Goal: Obtain resource: Obtain resource

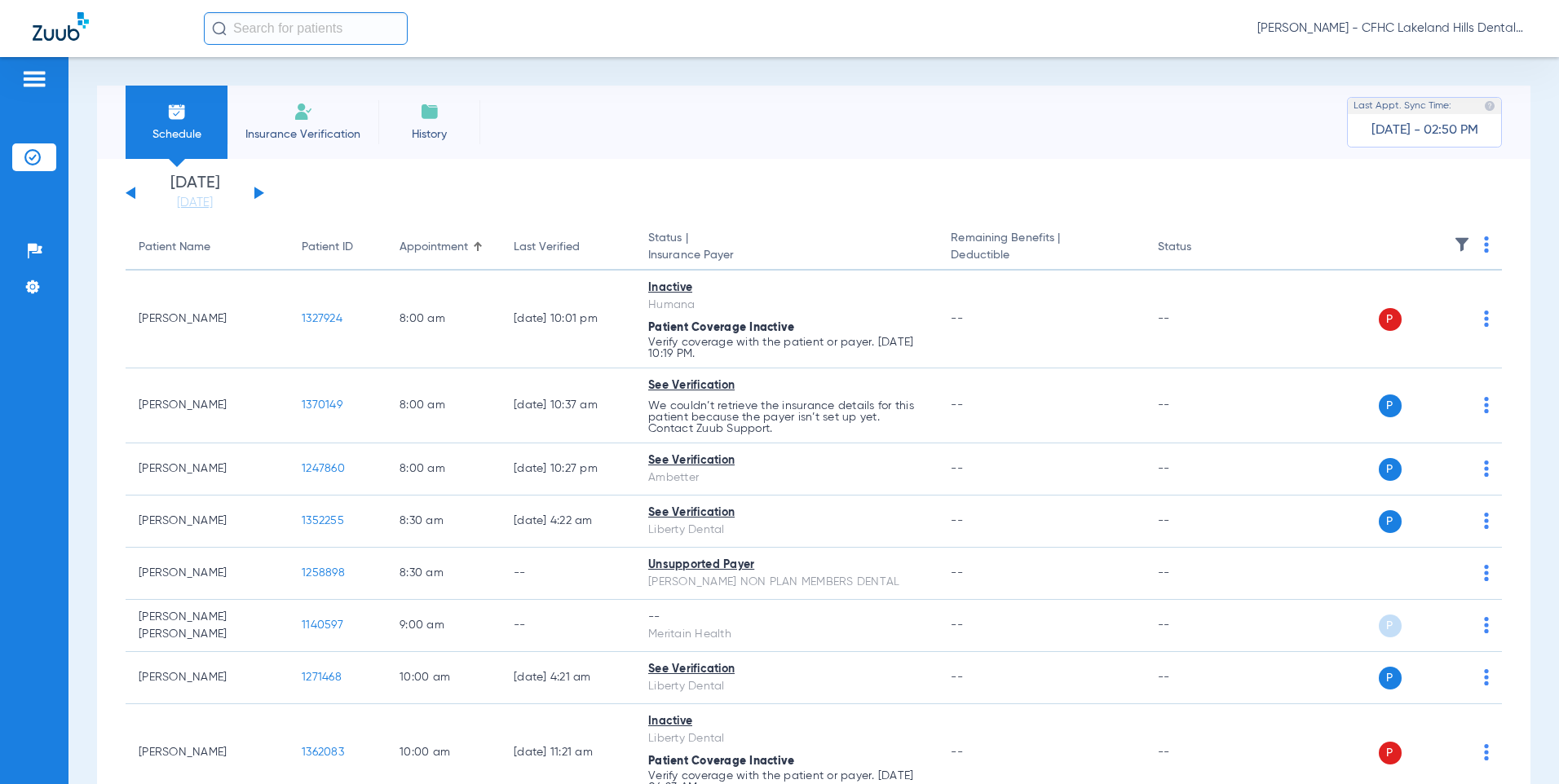
click at [256, 195] on button at bounding box center [259, 193] width 10 height 12
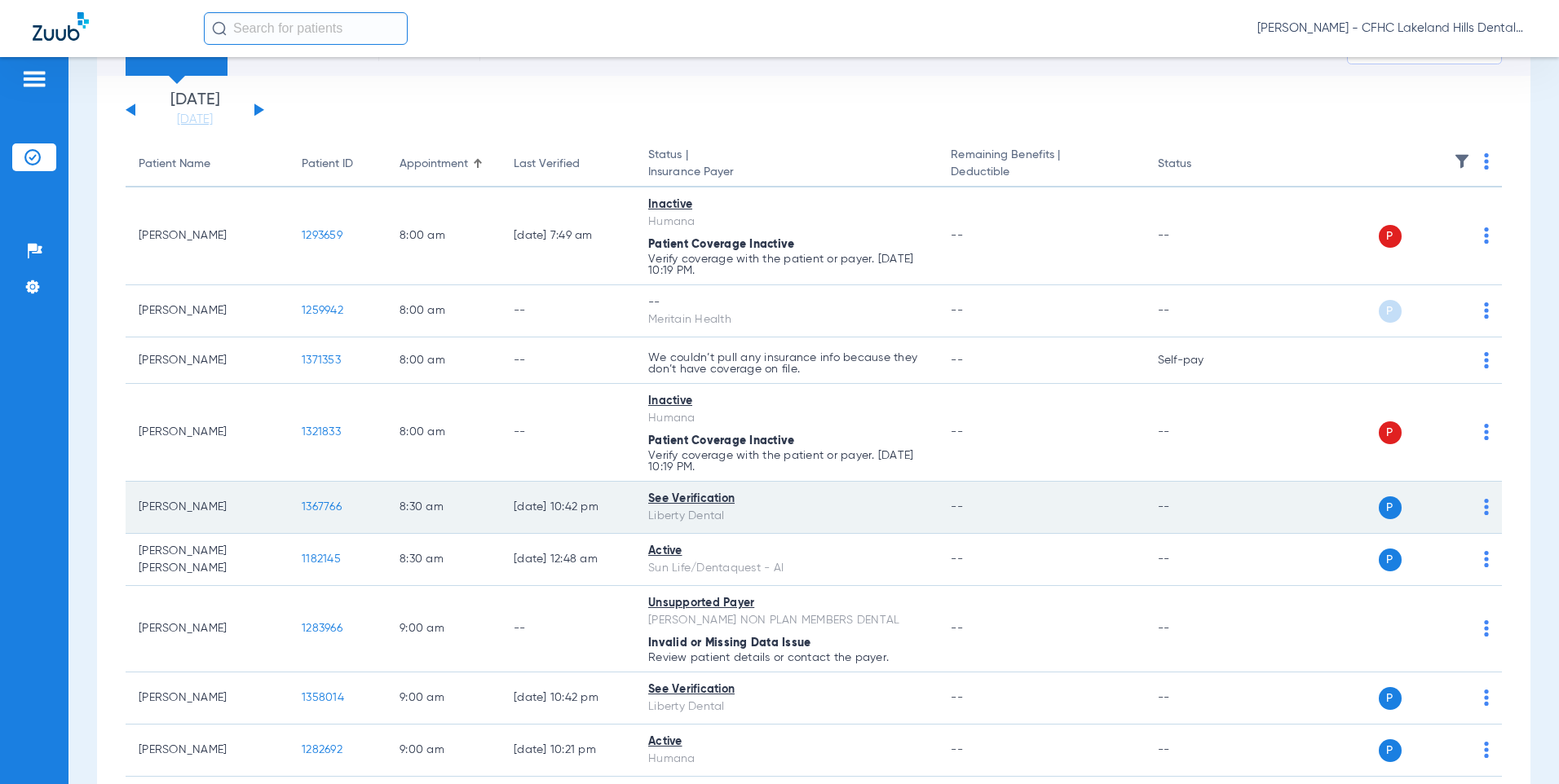
scroll to position [163, 0]
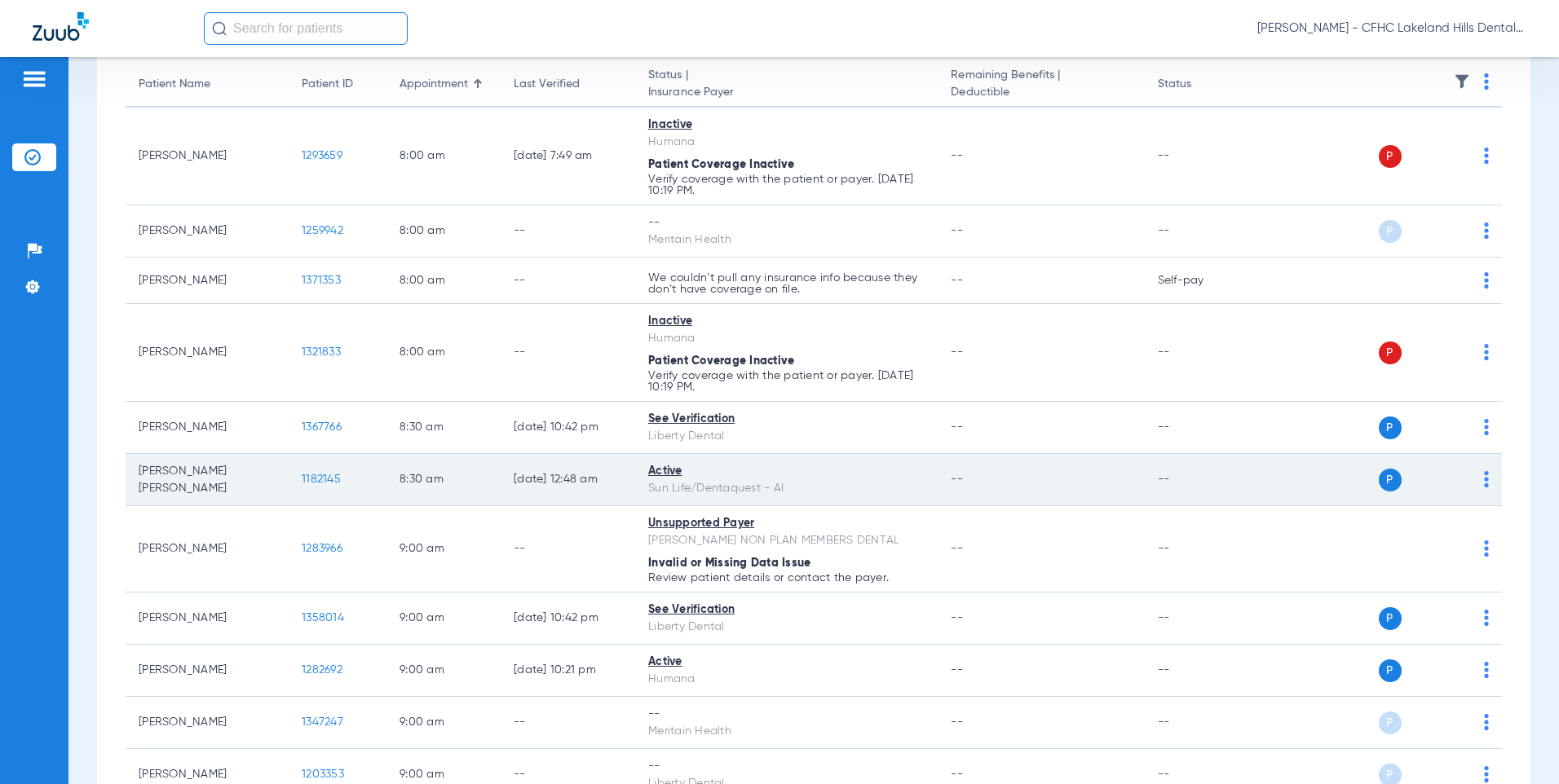
click at [317, 482] on span "1182145" at bounding box center [320, 479] width 39 height 12
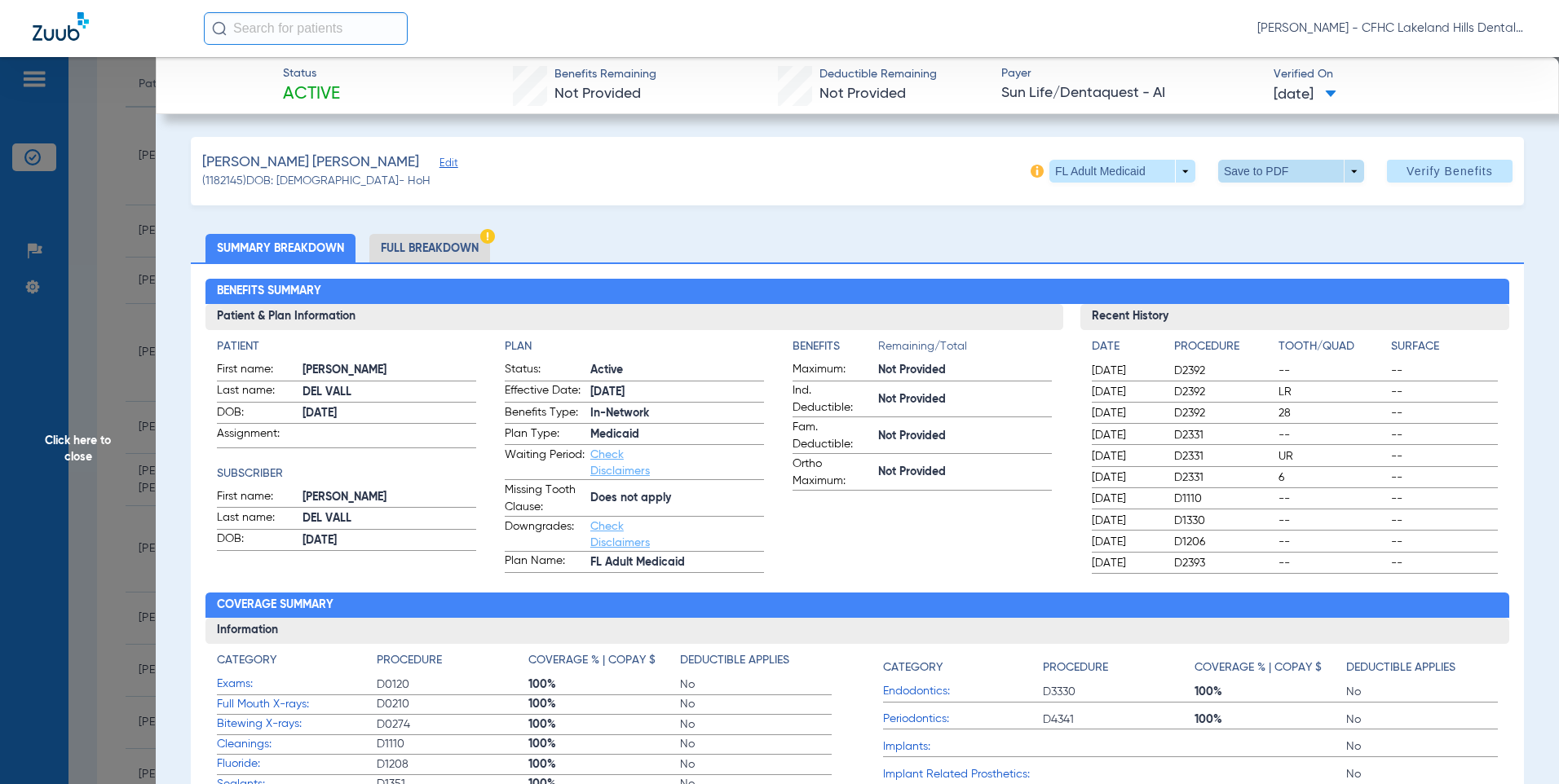
click at [1271, 176] on span at bounding box center [1290, 171] width 39 height 39
click at [1262, 208] on span "Save to PDF" at bounding box center [1284, 204] width 65 height 12
click at [93, 439] on span "Click here to close" at bounding box center [78, 449] width 156 height 784
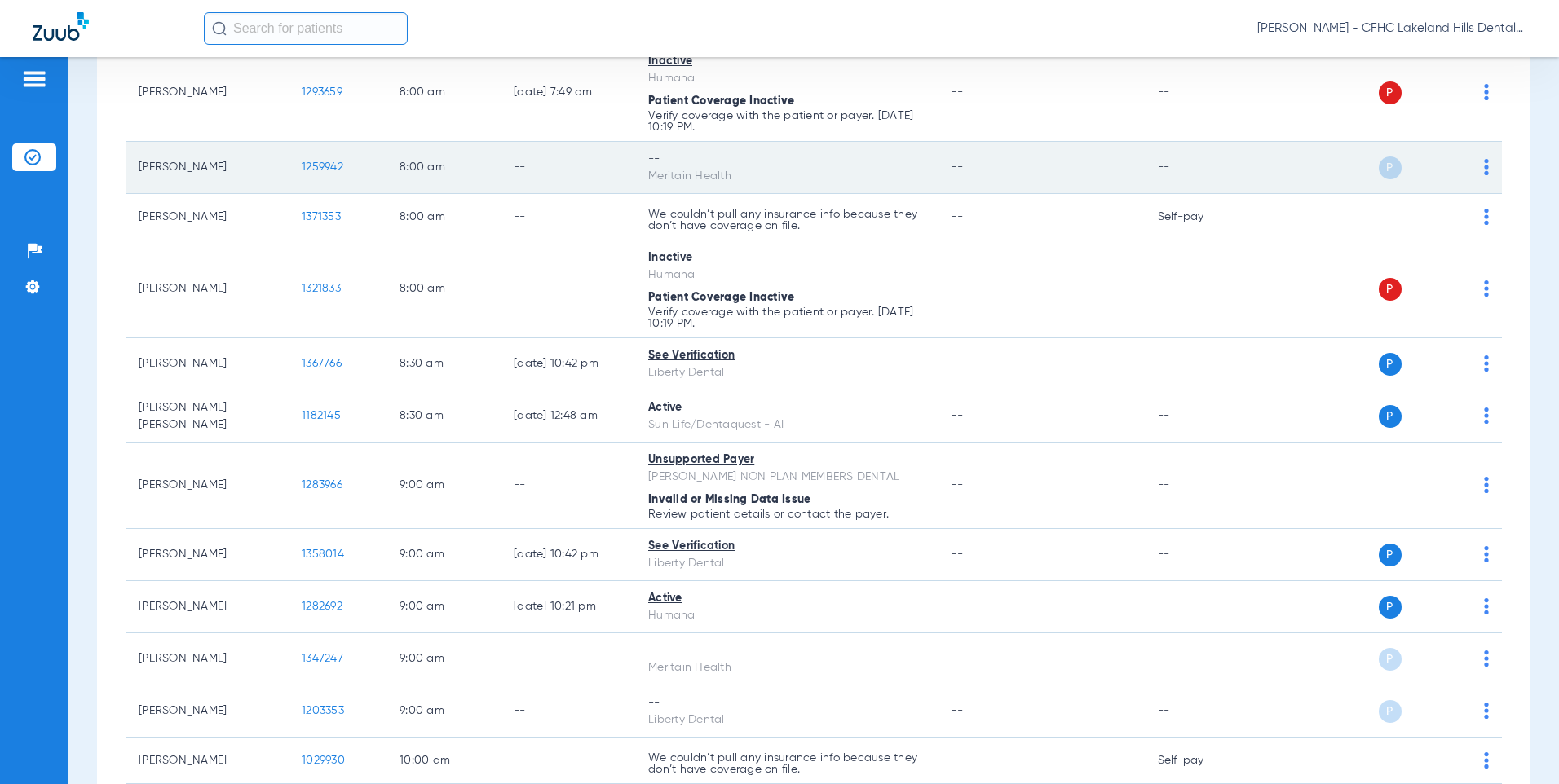
scroll to position [245, 0]
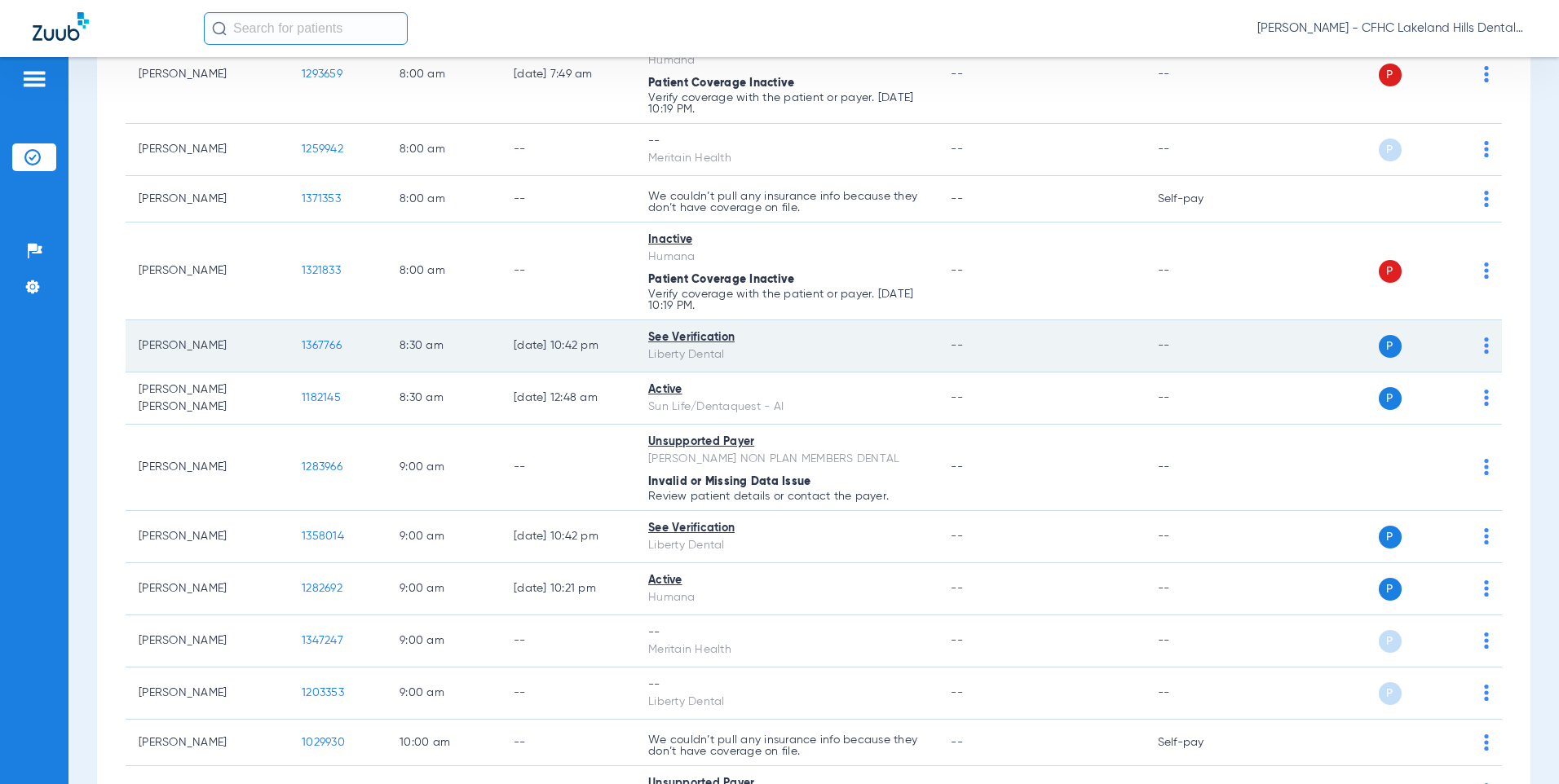
click at [311, 342] on span "1367766" at bounding box center [321, 345] width 40 height 12
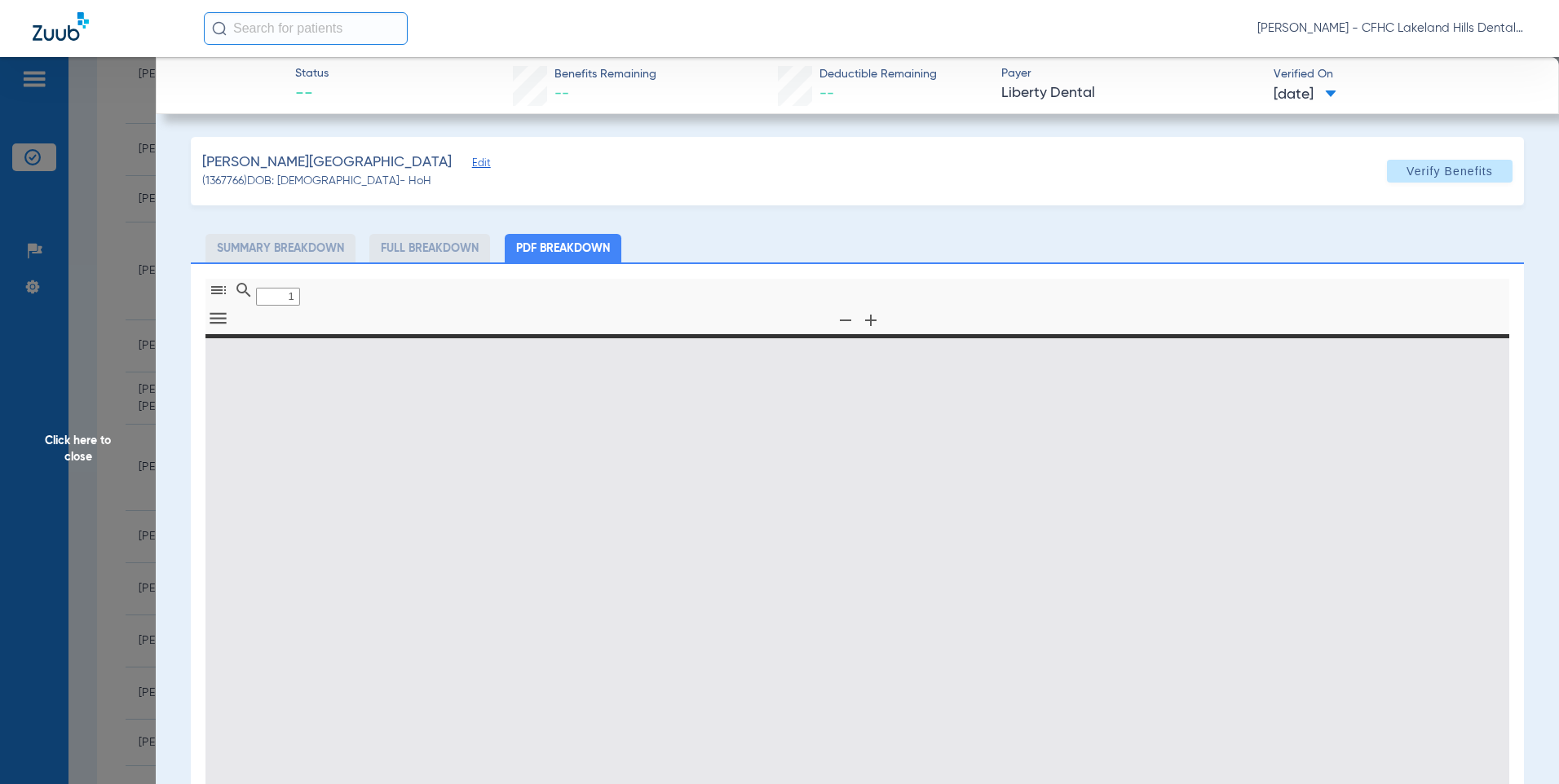
type input "0"
select select "page-width"
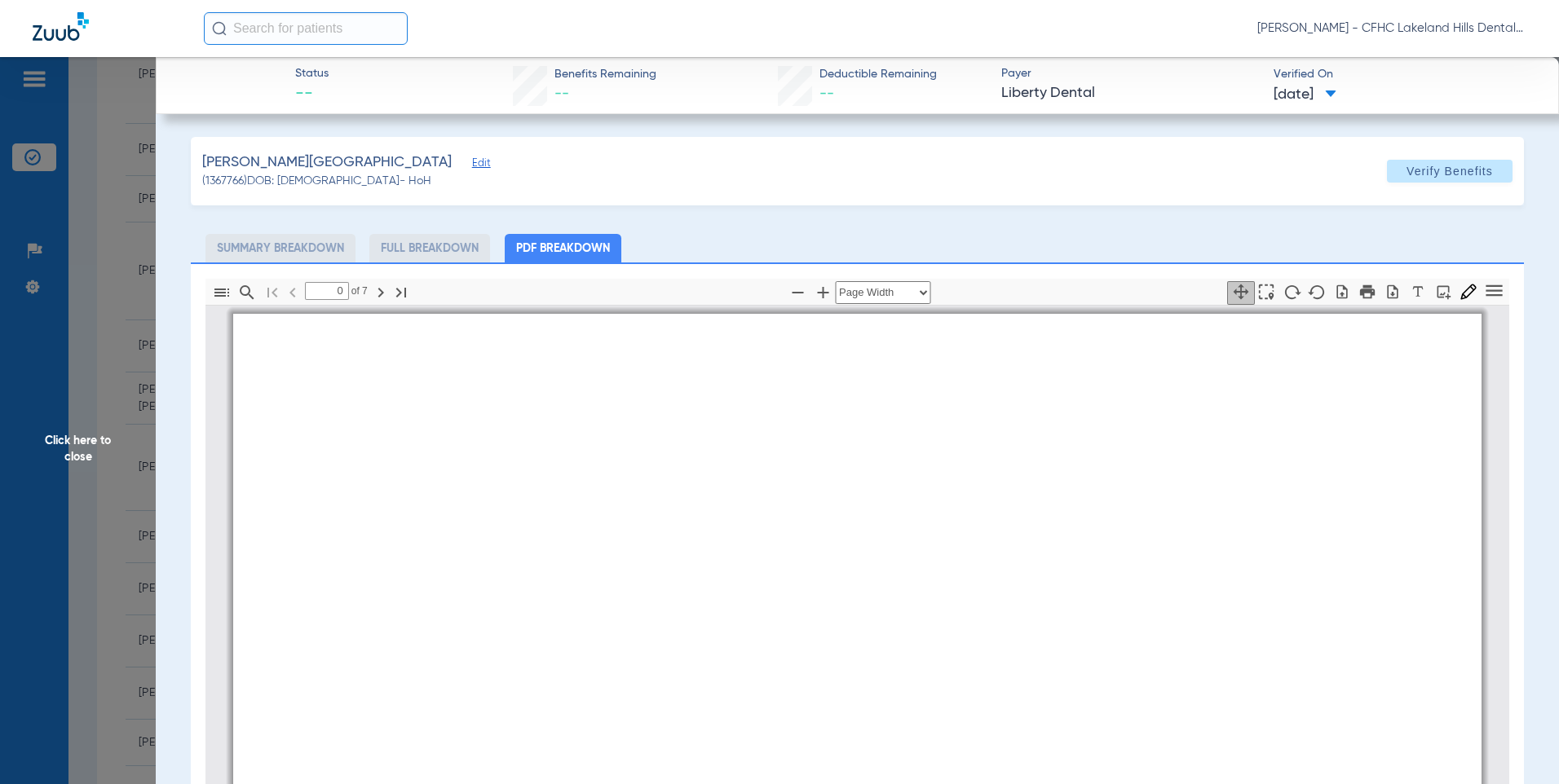
type input "1"
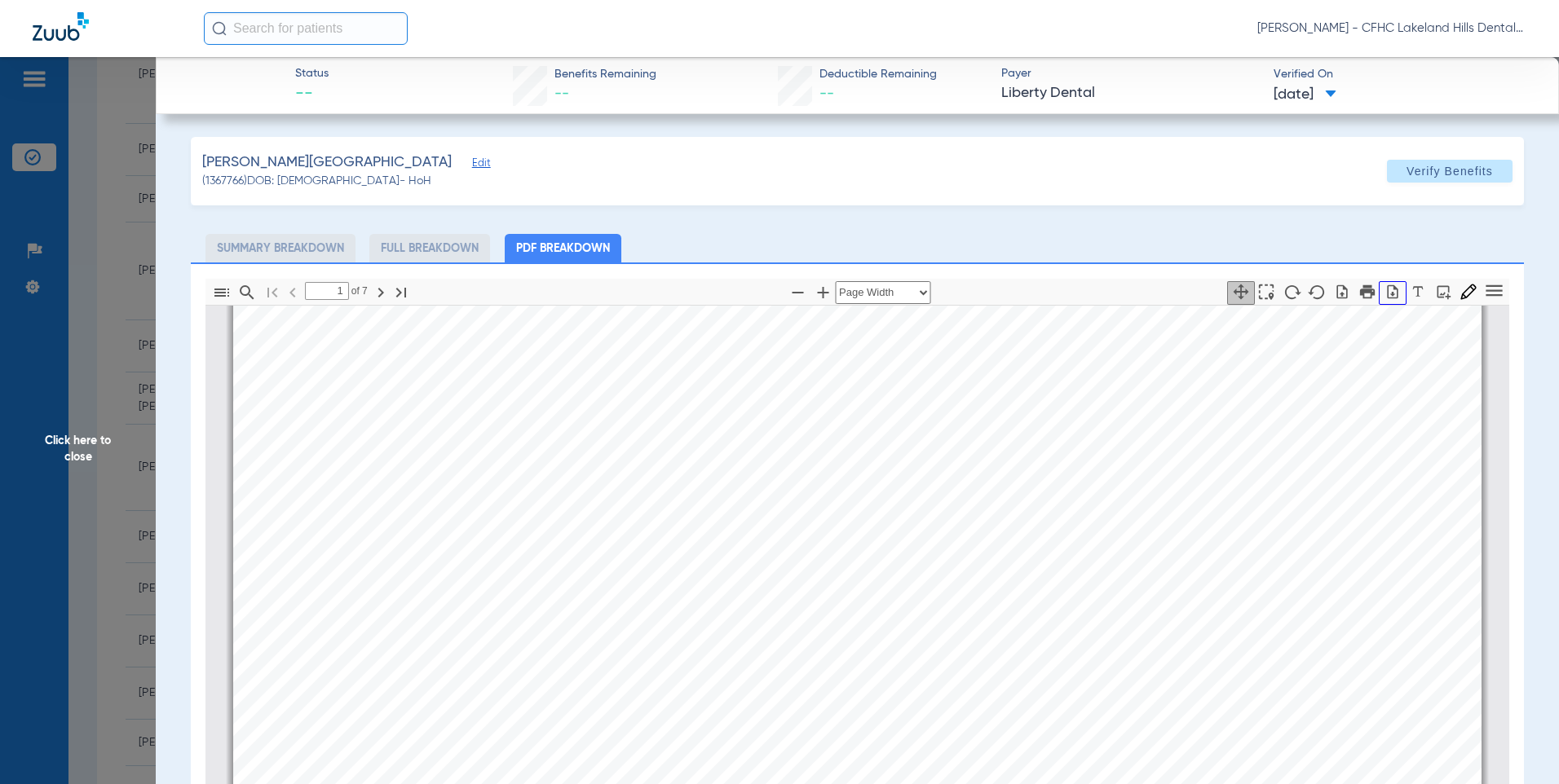
click at [1384, 284] on icon "button" at bounding box center [1392, 292] width 16 height 16
click at [71, 439] on span "Click here to close" at bounding box center [78, 449] width 156 height 784
